Goal: Navigation & Orientation: Understand site structure

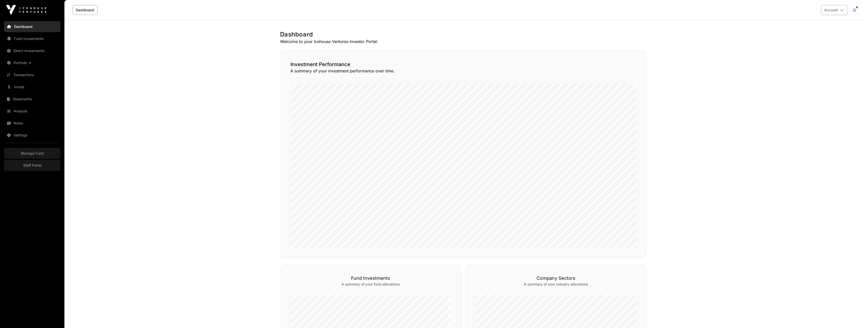
click at [841, 11] on icon at bounding box center [842, 10] width 4 height 4
click at [800, 71] on span "Sign Out" at bounding box center [802, 70] width 14 height 5
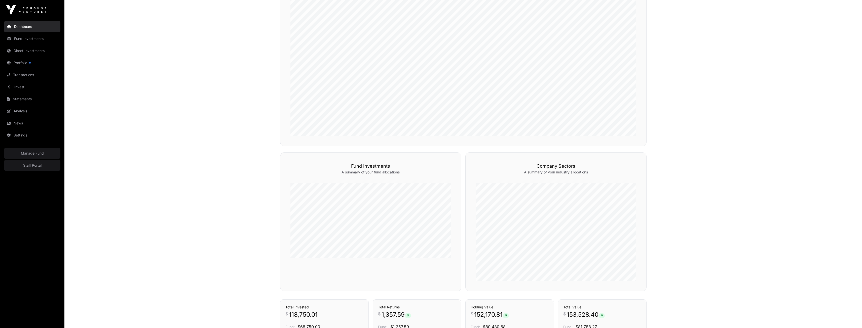
scroll to position [67, 0]
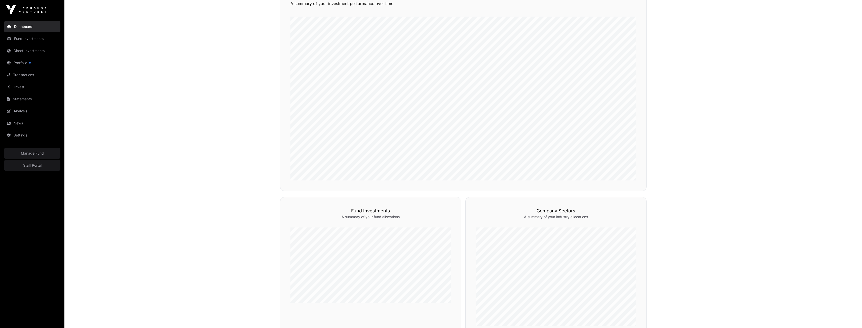
click at [26, 8] on img at bounding box center [26, 10] width 40 height 10
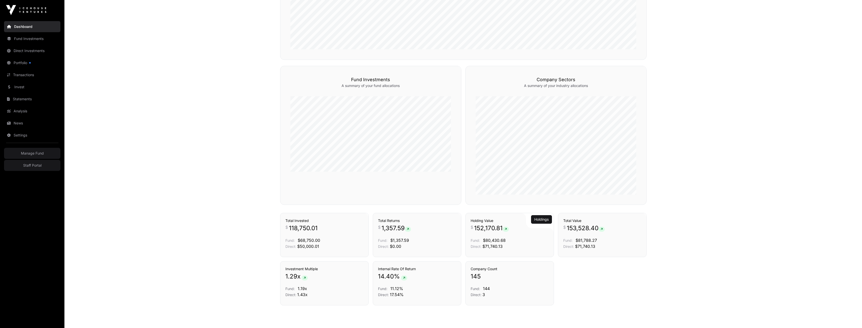
scroll to position [218, 0]
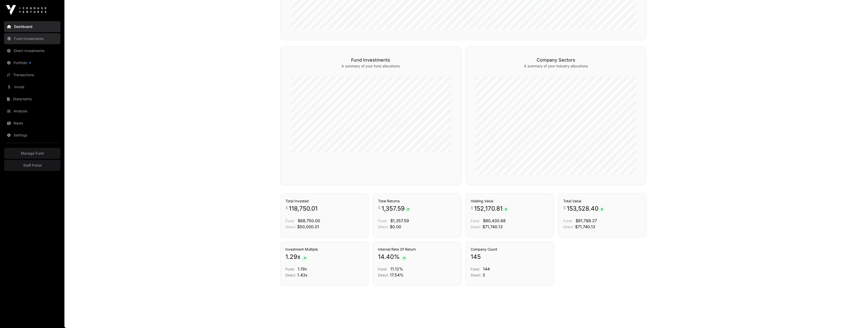
click at [30, 38] on link "Fund Investments" at bounding box center [32, 38] width 56 height 11
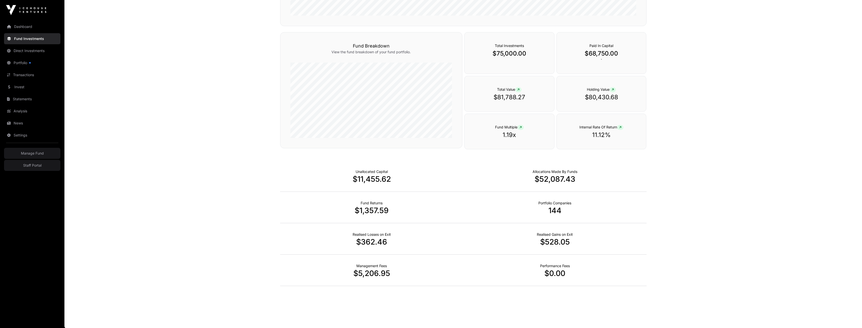
scroll to position [245, 0]
click at [36, 48] on link "Direct Investments" at bounding box center [32, 50] width 56 height 11
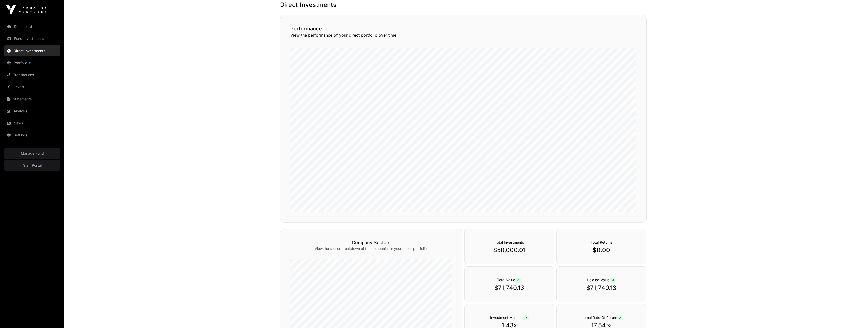
scroll to position [91, 0]
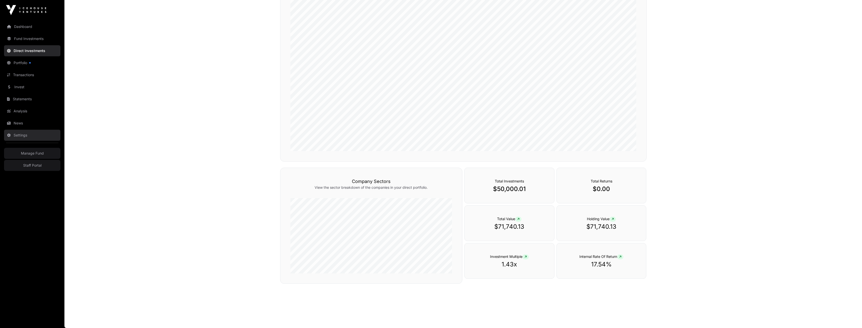
click at [24, 134] on link "Settings" at bounding box center [32, 135] width 56 height 11
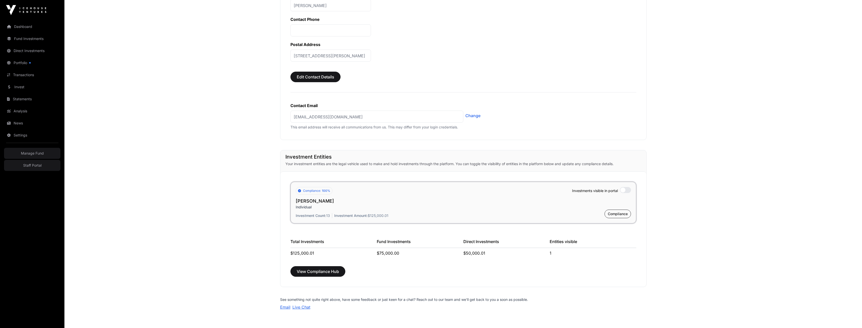
scroll to position [101, 0]
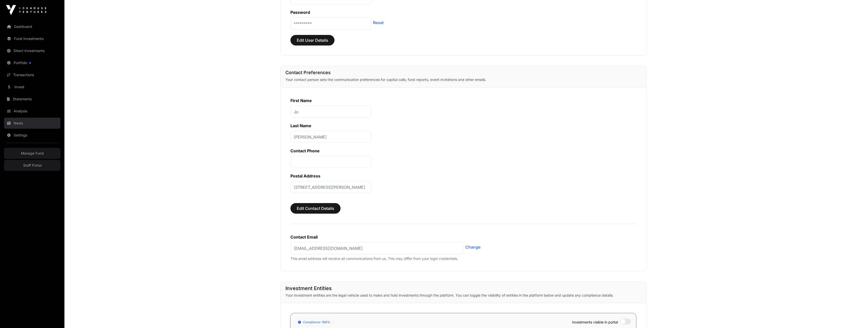
click at [17, 122] on link "News" at bounding box center [32, 123] width 56 height 11
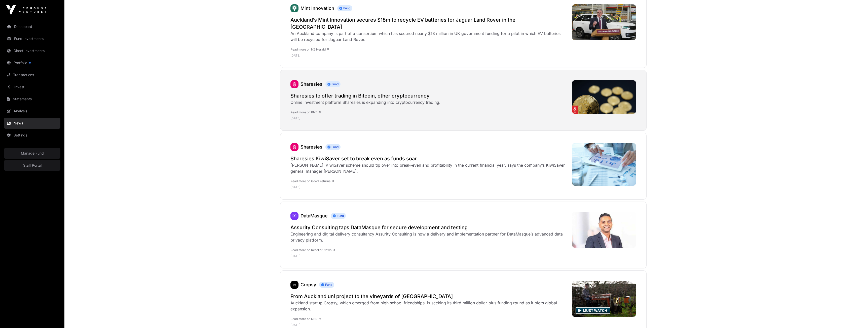
scroll to position [352, 0]
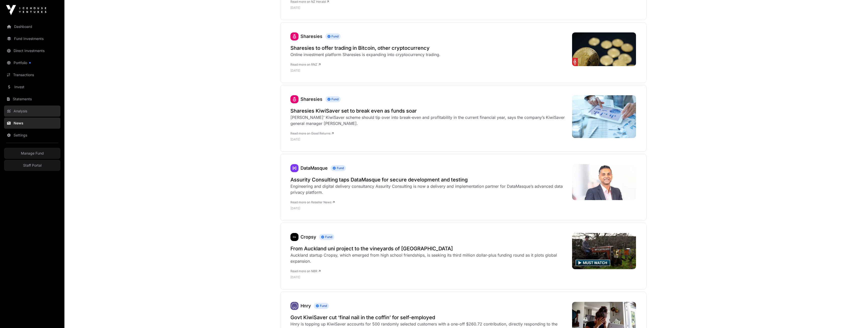
click at [15, 108] on link "Analysis" at bounding box center [32, 111] width 56 height 11
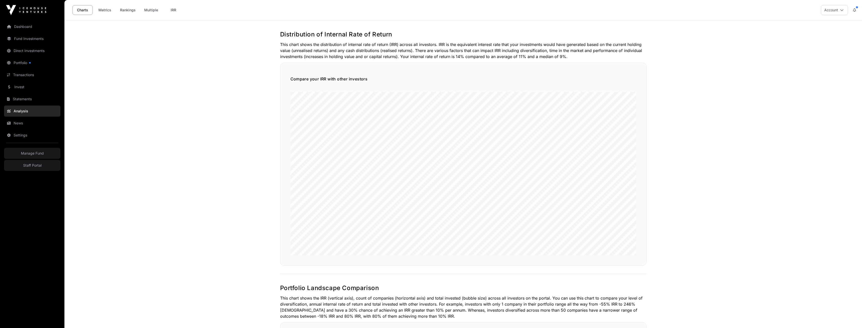
click at [23, 96] on link "Statements" at bounding box center [32, 99] width 56 height 11
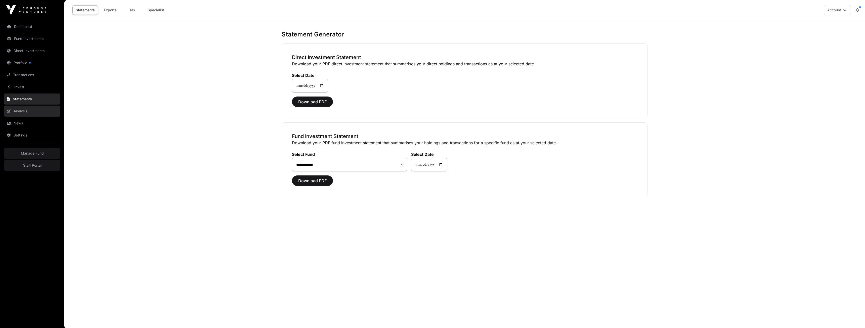
click at [22, 109] on link "Analysis" at bounding box center [32, 111] width 56 height 11
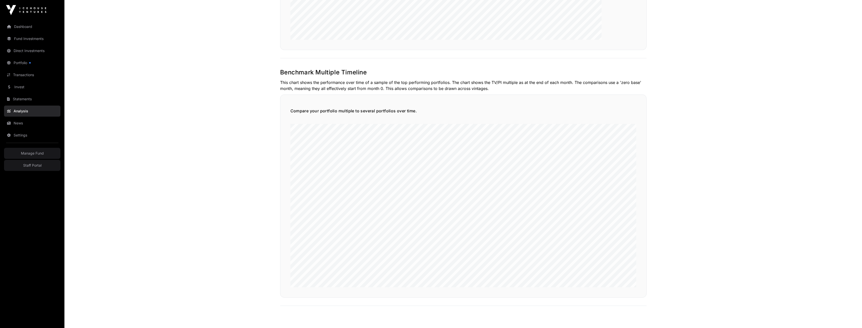
scroll to position [1168, 0]
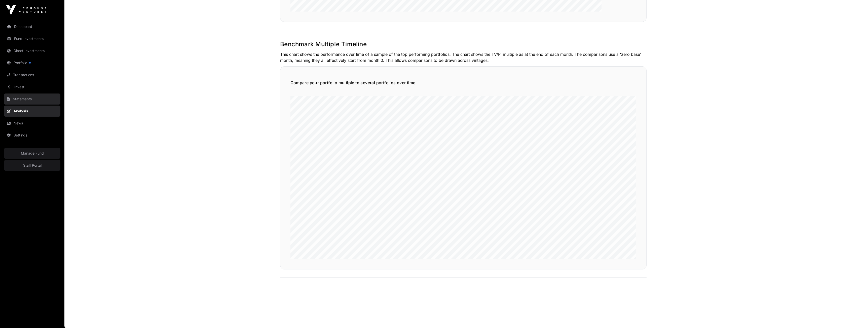
click at [27, 97] on link "Statements" at bounding box center [32, 99] width 56 height 11
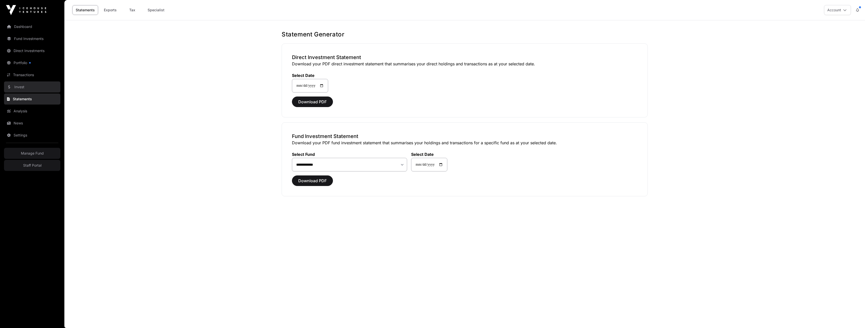
click at [20, 86] on link "Invest" at bounding box center [32, 86] width 56 height 11
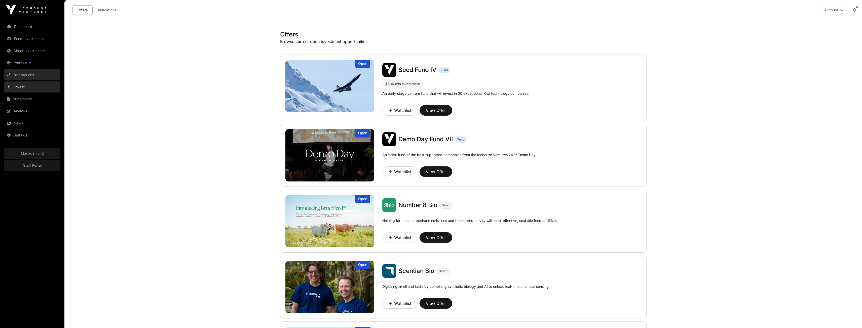
click at [20, 76] on link "Transactions" at bounding box center [32, 74] width 56 height 11
click at [19, 65] on link "Portfolio" at bounding box center [32, 62] width 56 height 11
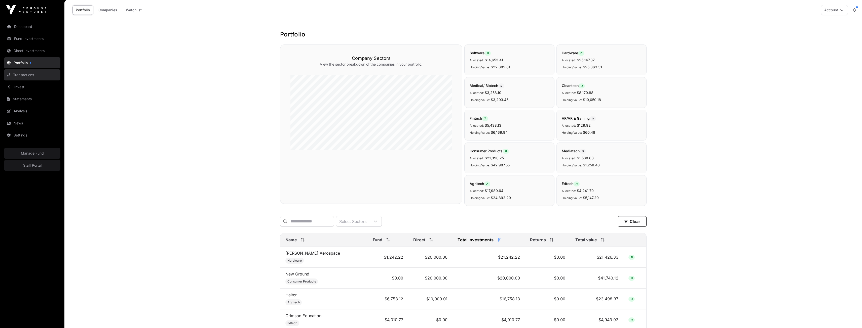
scroll to position [230, 0]
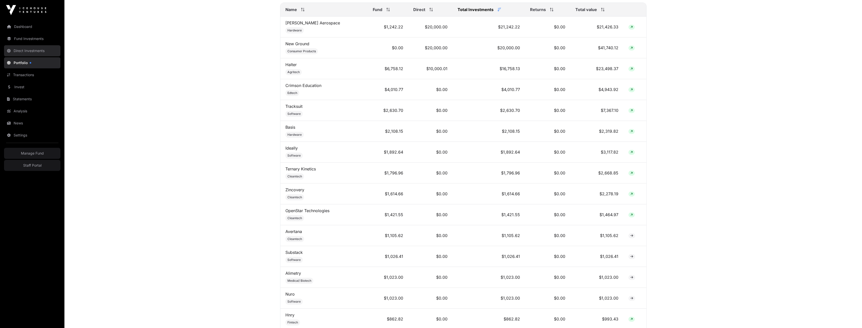
click at [26, 52] on link "Direct Investments" at bounding box center [32, 50] width 56 height 11
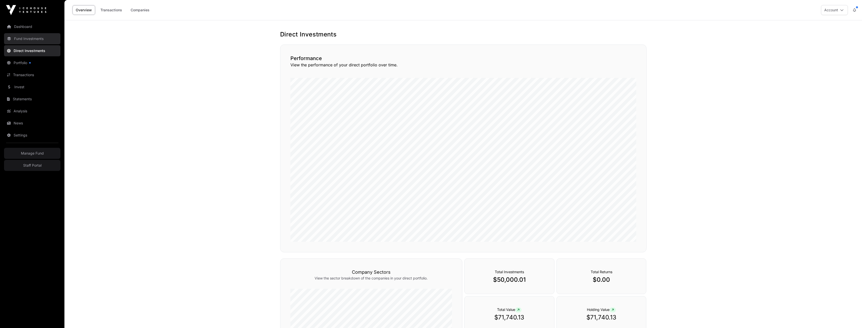
click at [26, 37] on link "Fund Investments" at bounding box center [32, 38] width 56 height 11
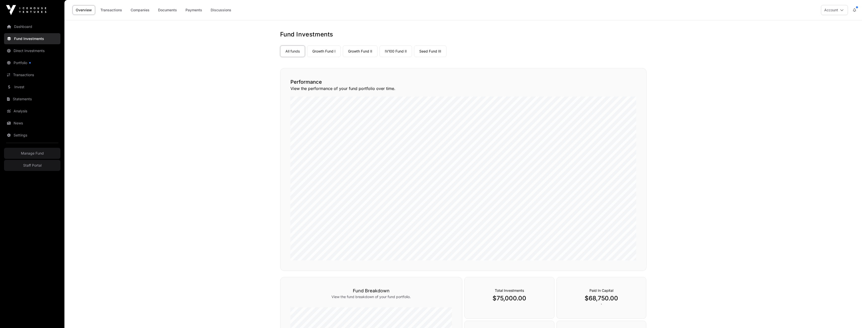
click at [25, 27] on link "Dashboard" at bounding box center [32, 26] width 56 height 11
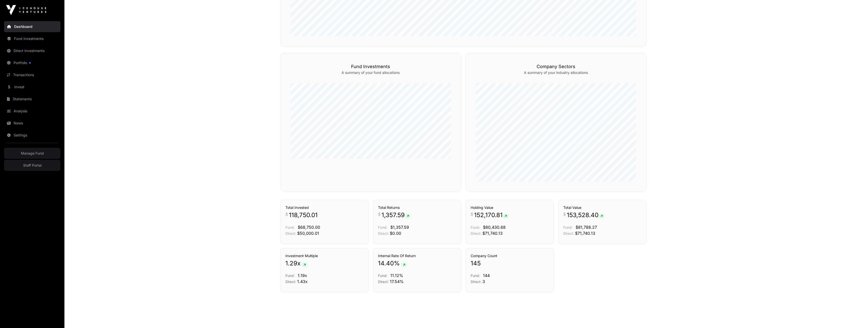
scroll to position [218, 0]
